Goal: Transaction & Acquisition: Download file/media

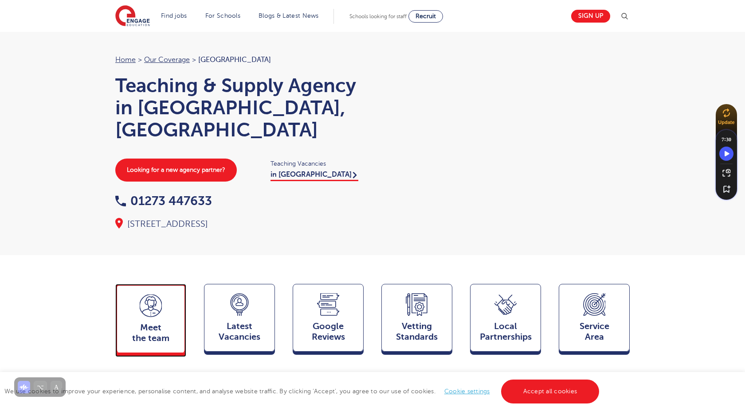
click at [152, 305] on div "Meet the team Team" at bounding box center [150, 318] width 71 height 69
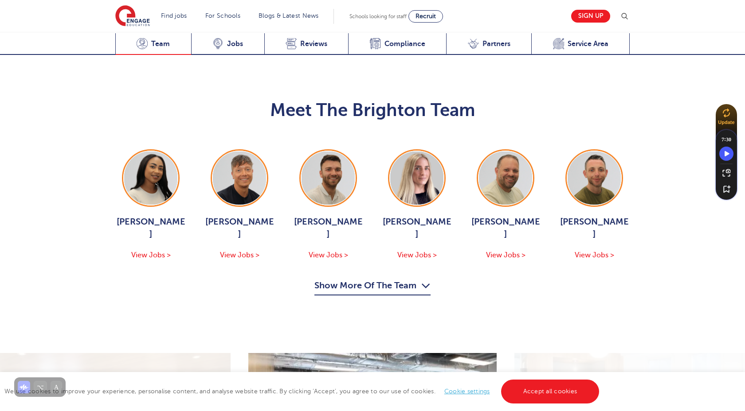
scroll to position [888, 0]
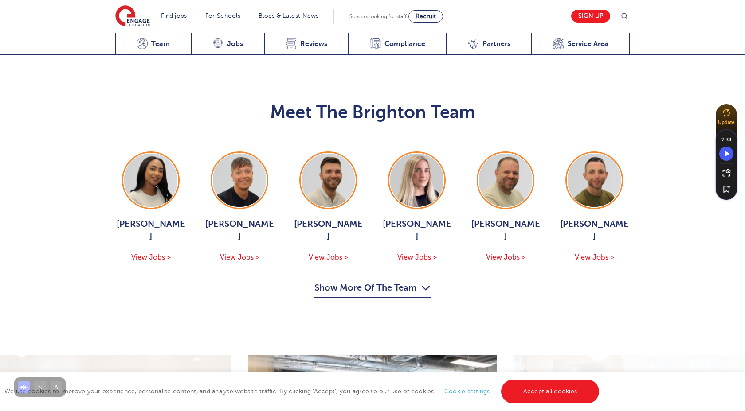
drag, startPoint x: 388, startPoint y: 217, endPoint x: 382, endPoint y: 225, distance: 10.4
click at [383, 223] on div "[PERSON_NAME] View Jobs > [PERSON_NAME] View Jobs > [PERSON_NAME] View Jobs > […" at bounding box center [372, 225] width 532 height 146
click at [376, 281] on button "Show More Of The Team" at bounding box center [372, 289] width 116 height 17
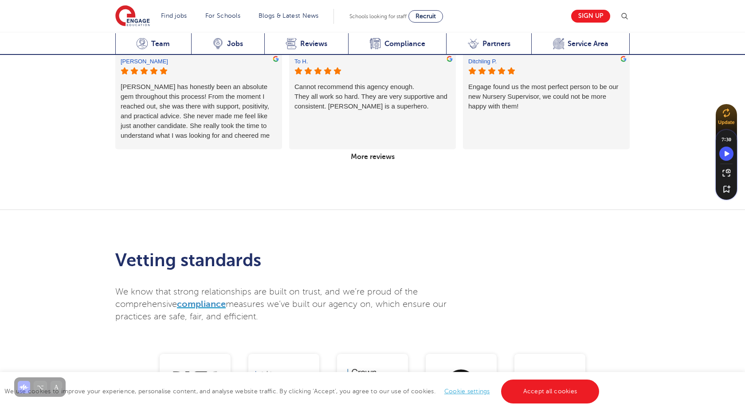
scroll to position [1909, 0]
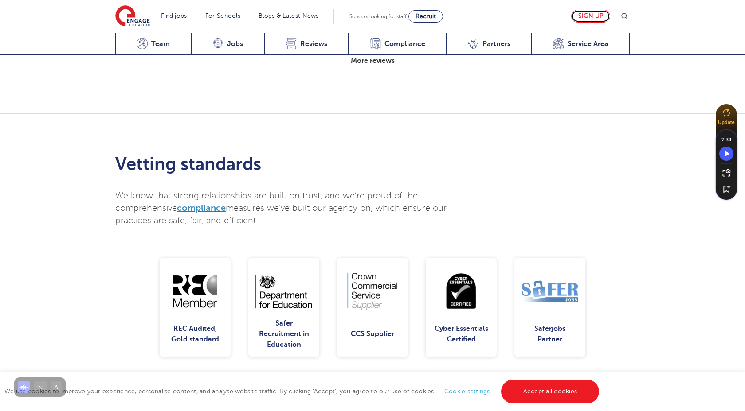
click at [574, 21] on link "Sign up" at bounding box center [590, 16] width 39 height 13
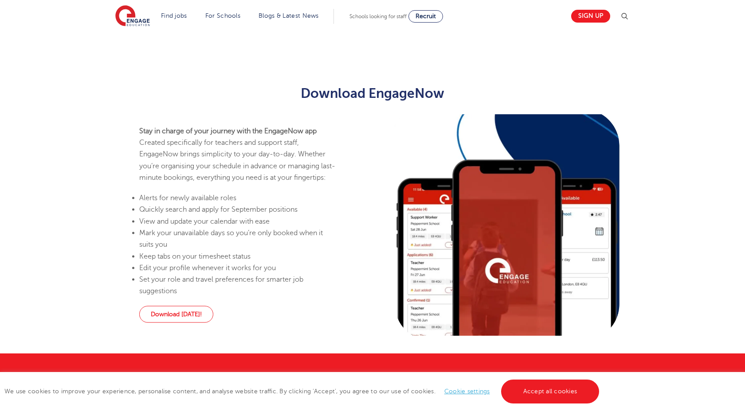
scroll to position [460, 0]
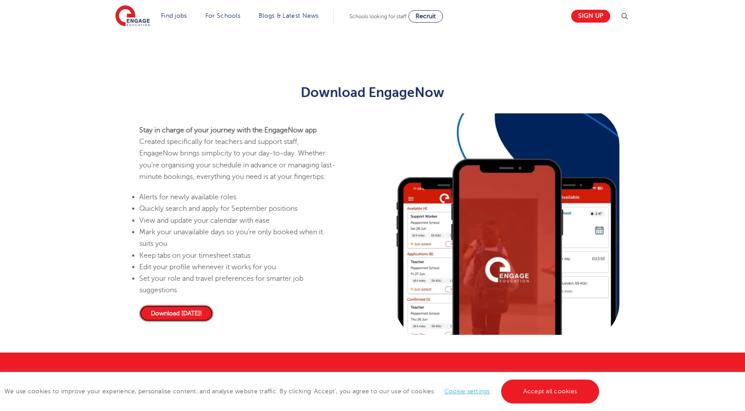
click at [180, 318] on link "Download [DATE]!" at bounding box center [176, 313] width 74 height 17
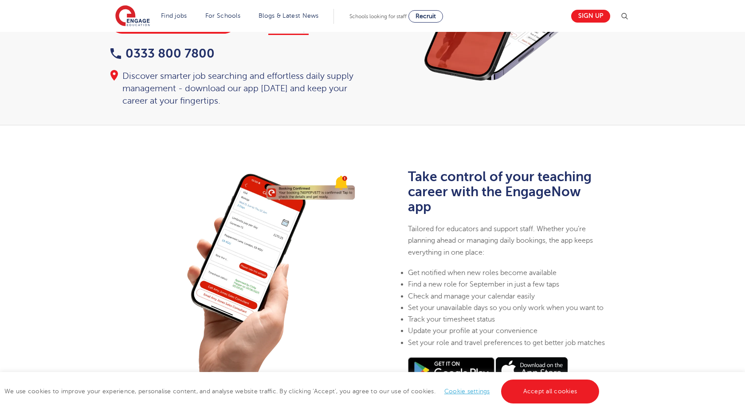
scroll to position [124, 0]
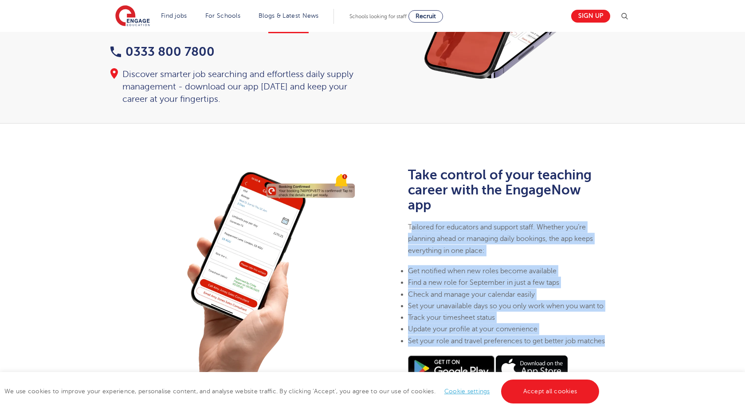
drag, startPoint x: 410, startPoint y: 214, endPoint x: 451, endPoint y: 348, distance: 140.4
click at [451, 348] on div "Take control of your teaching career with the EngageNow app Tailored for educat…" at bounding box center [507, 275] width 198 height 214
click at [451, 347] on li "Set your role and travel preferences to get better job matches" at bounding box center [507, 341] width 198 height 12
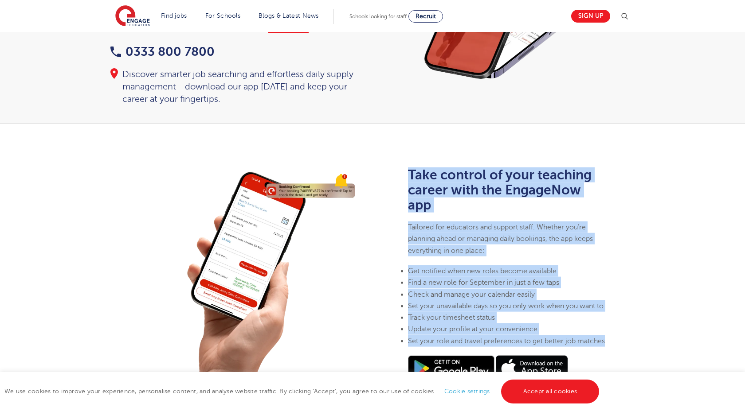
drag, startPoint x: 442, startPoint y: 353, endPoint x: 401, endPoint y: 164, distance: 192.8
click at [401, 164] on div "Take control of your teaching career with the EngageNow app Tailored for educat…" at bounding box center [372, 266] width 745 height 284
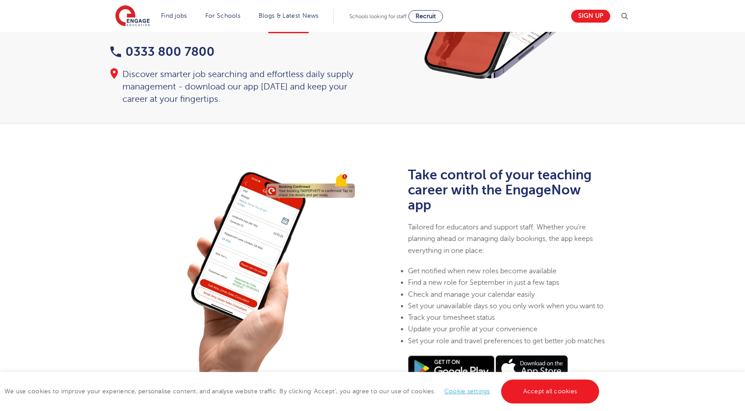
click at [401, 164] on div "Take control of your teaching career with the EngageNow app Tailored for educat…" at bounding box center [372, 266] width 745 height 284
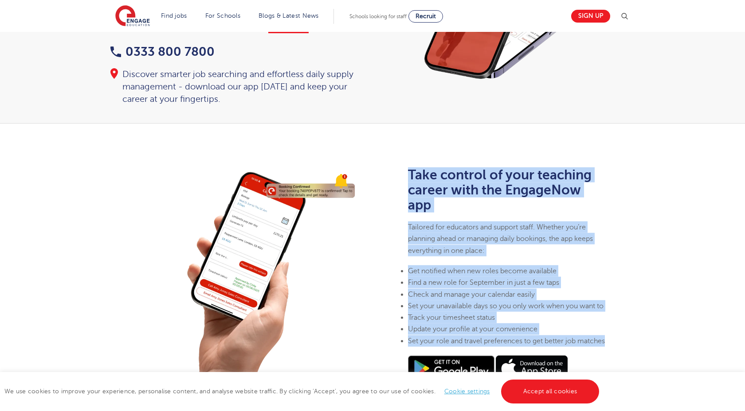
drag, startPoint x: 438, startPoint y: 352, endPoint x: 391, endPoint y: 160, distance: 197.6
click at [391, 160] on div "Take control of your teaching career with the EngageNow app Tailored for educat…" at bounding box center [372, 266] width 745 height 284
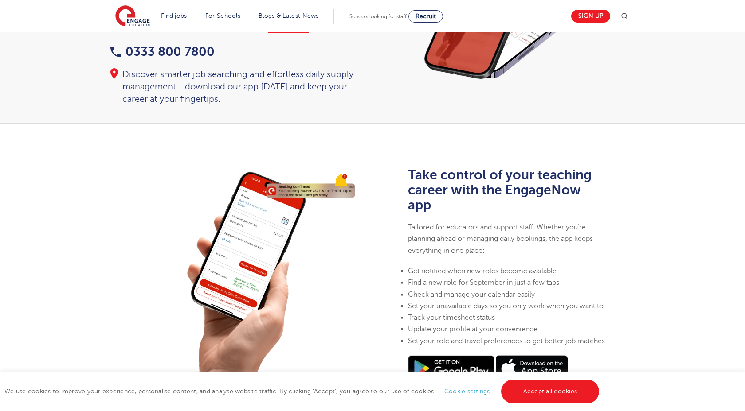
click at [394, 170] on div "Take control of your teaching career with the EngageNow app Tailored for educat…" at bounding box center [506, 279] width 269 height 222
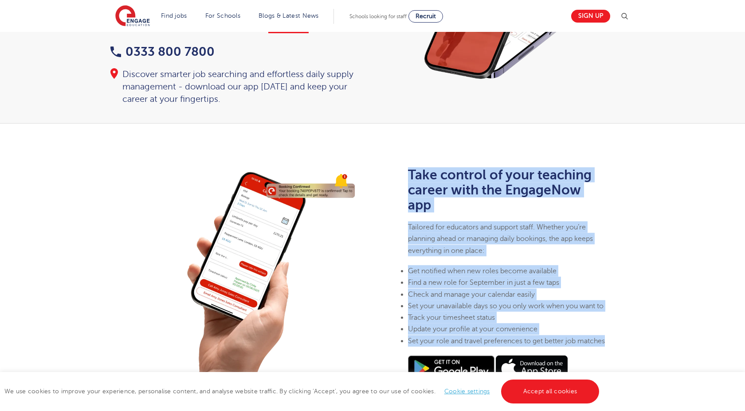
drag, startPoint x: 438, startPoint y: 354, endPoint x: 396, endPoint y: 170, distance: 188.7
click at [396, 170] on div "Take control of your teaching career with the EngageNow app Tailored for educat…" at bounding box center [506, 279] width 269 height 222
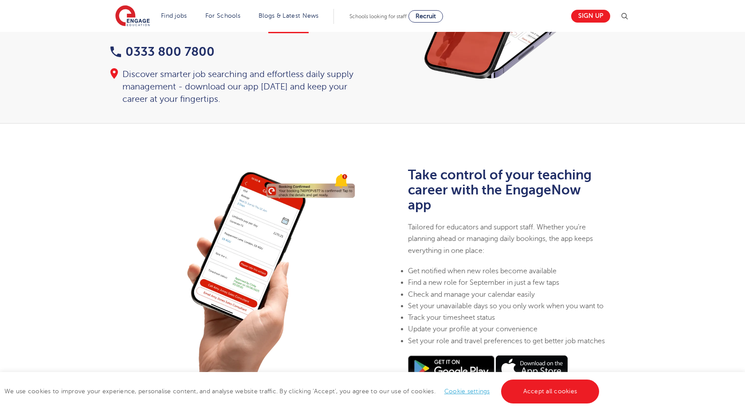
click at [396, 170] on div "Take control of your teaching career with the EngageNow app Tailored for educat…" at bounding box center [506, 279] width 269 height 222
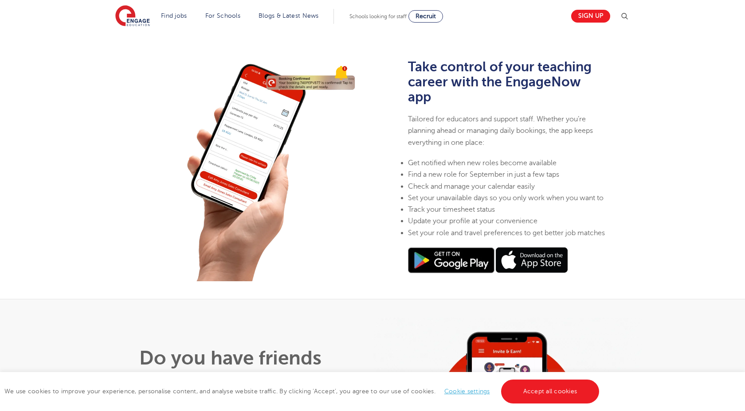
scroll to position [233, 0]
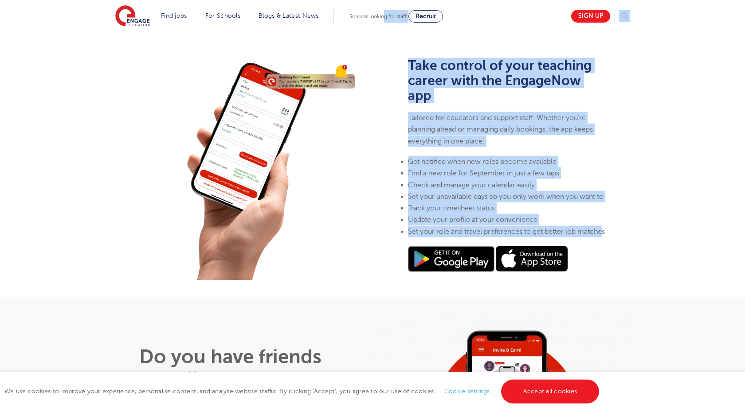
drag, startPoint x: 434, startPoint y: 241, endPoint x: 386, endPoint y: 16, distance: 229.7
click at [386, 16] on body "Find jobs All vacancies We have one of the UK's largest database. and with hund…" at bounding box center [372, 281] width 745 height 1028
click at [399, 53] on div "Take control of your teaching career with the EngageNow app Tailored for educat…" at bounding box center [372, 156] width 745 height 284
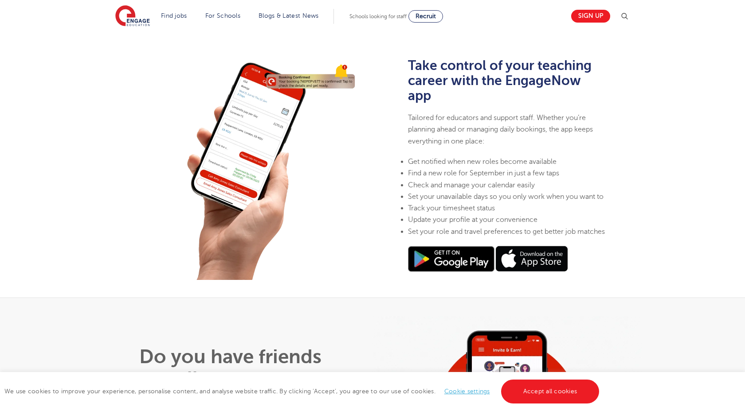
scroll to position [234, 0]
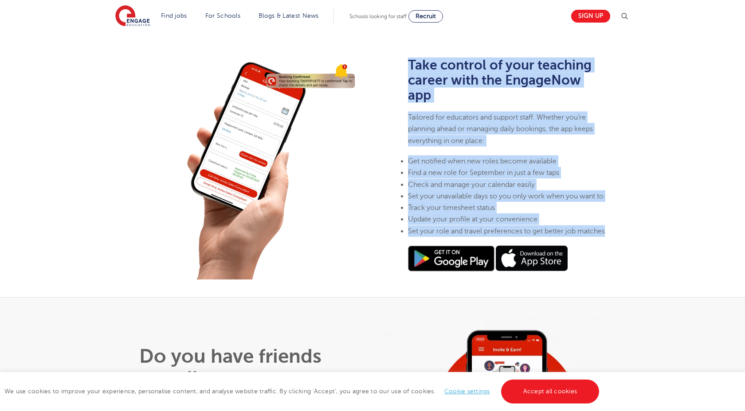
drag, startPoint x: 446, startPoint y: 238, endPoint x: 411, endPoint y: 49, distance: 191.9
click at [411, 58] on div "Take control of your teaching career with the EngageNow app Tailored for educat…" at bounding box center [507, 165] width 198 height 214
click at [411, 58] on b "Take control of your teaching career with the EngageNow app" at bounding box center [500, 80] width 184 height 45
drag, startPoint x: 451, startPoint y: 243, endPoint x: 407, endPoint y: 50, distance: 198.3
click at [407, 50] on div "Take control of your teaching career with the EngageNow app Tailored for educat…" at bounding box center [507, 169] width 208 height 272
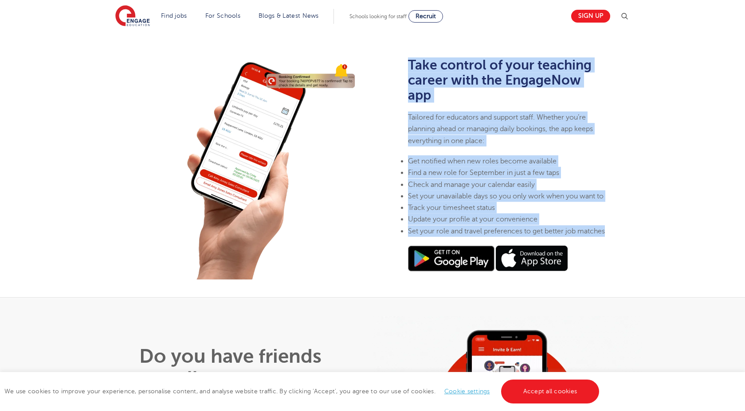
click at [407, 50] on div "Take control of your teaching career with the EngageNow app Tailored for educat…" at bounding box center [507, 169] width 208 height 272
drag, startPoint x: 455, startPoint y: 247, endPoint x: 407, endPoint y: 53, distance: 199.5
click at [407, 53] on div "Take control of your teaching career with the EngageNow app Tailored for educat…" at bounding box center [507, 169] width 208 height 272
drag, startPoint x: 447, startPoint y: 242, endPoint x: 392, endPoint y: 43, distance: 206.9
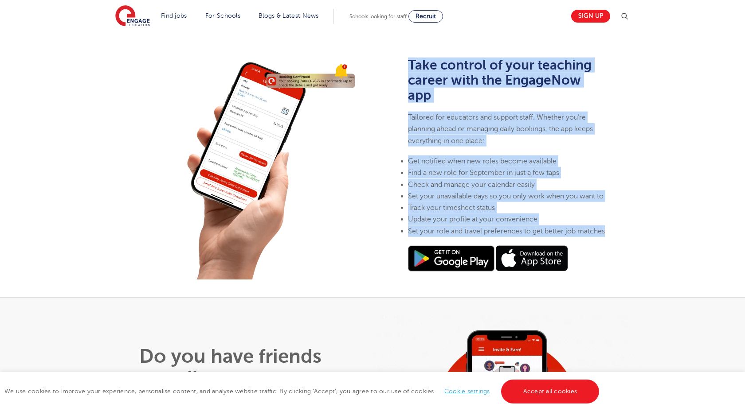
click at [392, 43] on div "Take control of your teaching career with the EngageNow app Tailored for educat…" at bounding box center [372, 156] width 745 height 284
click at [403, 55] on div "Take control of your teaching career with the EngageNow app Tailored for educat…" at bounding box center [507, 169] width 208 height 272
drag, startPoint x: 444, startPoint y: 240, endPoint x: 396, endPoint y: 62, distance: 185.1
click at [396, 62] on div "Take control of your teaching career with the EngageNow app Tailored for educat…" at bounding box center [506, 169] width 269 height 222
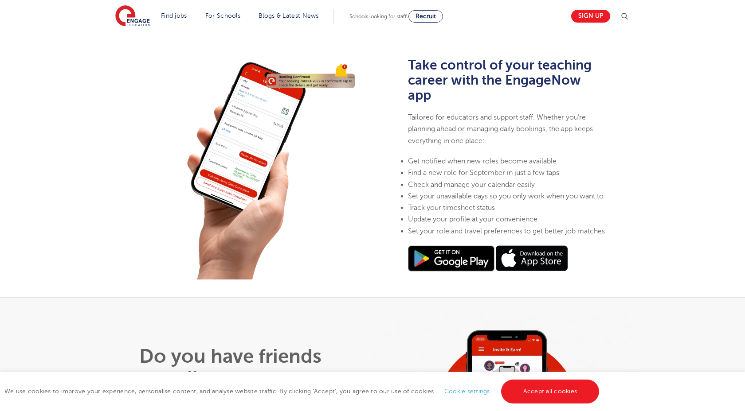
click at [443, 237] on li "Set your role and travel preferences to get better job matches" at bounding box center [507, 231] width 198 height 12
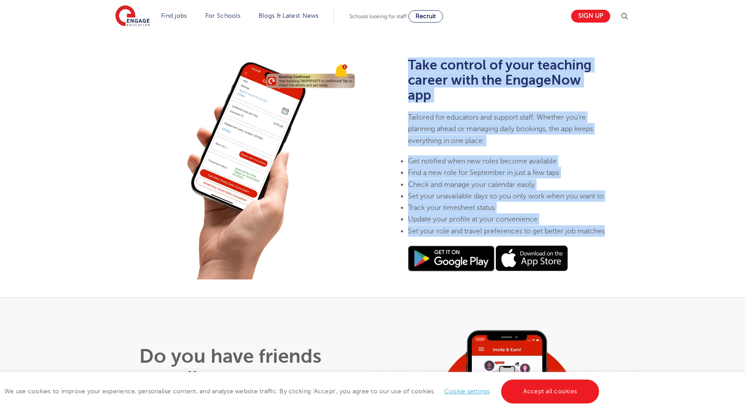
drag, startPoint x: 443, startPoint y: 242, endPoint x: 399, endPoint y: 59, distance: 188.2
click at [399, 59] on div "Take control of your teaching career with the EngageNow app Tailored for educat…" at bounding box center [506, 169] width 269 height 222
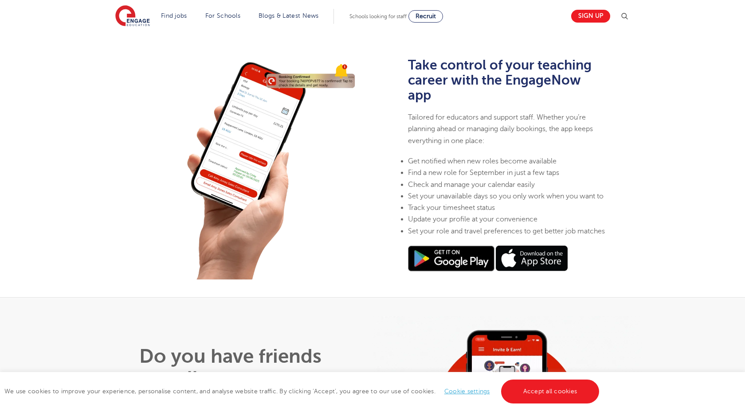
click at [399, 59] on div "Take control of your teaching career with the EngageNow app Tailored for educat…" at bounding box center [506, 169] width 269 height 222
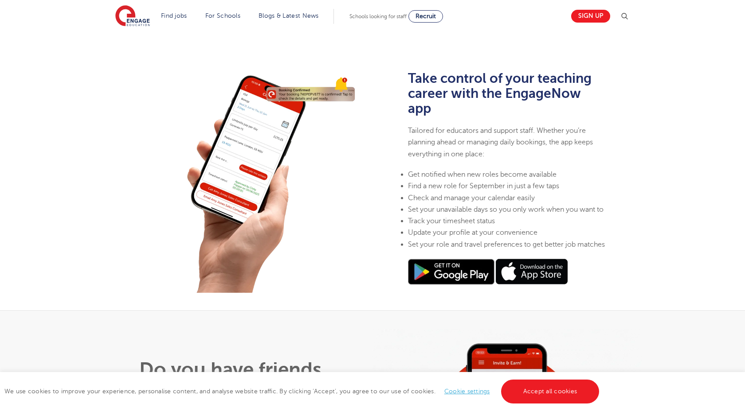
scroll to position [203, 0]
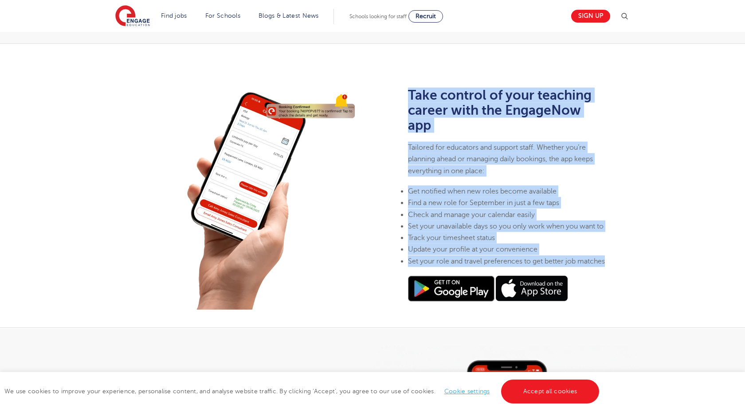
drag, startPoint x: 445, startPoint y: 270, endPoint x: 397, endPoint y: 97, distance: 179.1
click at [397, 97] on div "Take control of your teaching career with the EngageNow app Tailored for educat…" at bounding box center [506, 199] width 269 height 222
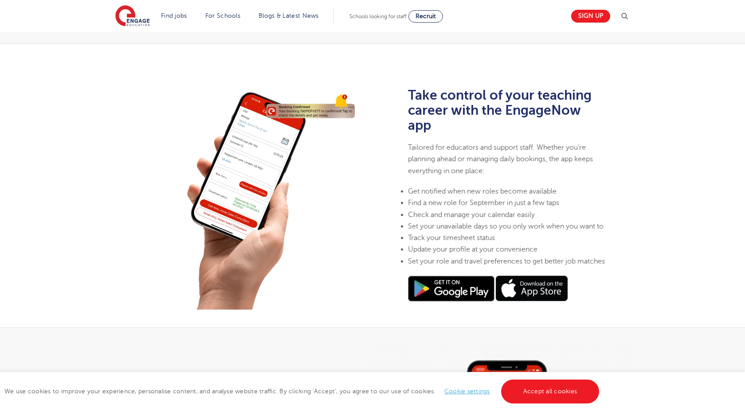
click at [397, 97] on div "Take control of your teaching career with the EngageNow app Tailored for educat…" at bounding box center [506, 199] width 269 height 222
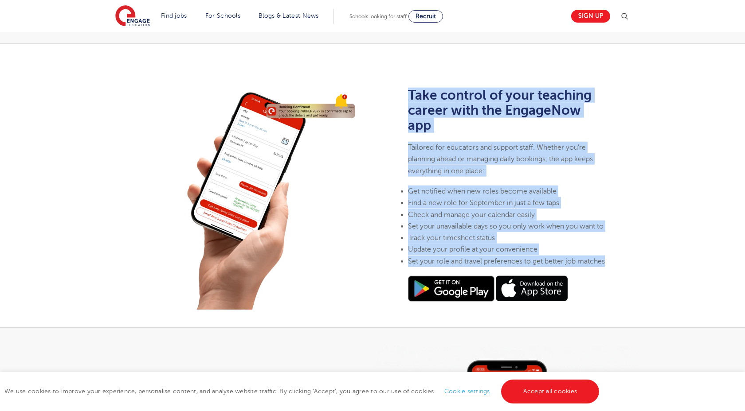
drag, startPoint x: 439, startPoint y: 277, endPoint x: 399, endPoint y: 97, distance: 184.3
click at [399, 97] on div "Take control of your teaching career with the EngageNow app Tailored for educat…" at bounding box center [506, 199] width 269 height 222
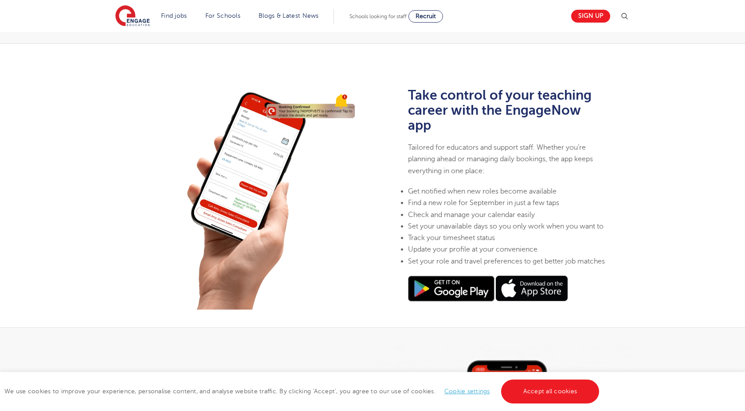
click at [399, 97] on div "Take control of your teaching career with the EngageNow app Tailored for educat…" at bounding box center [506, 199] width 269 height 222
